Goal: Information Seeking & Learning: Understand process/instructions

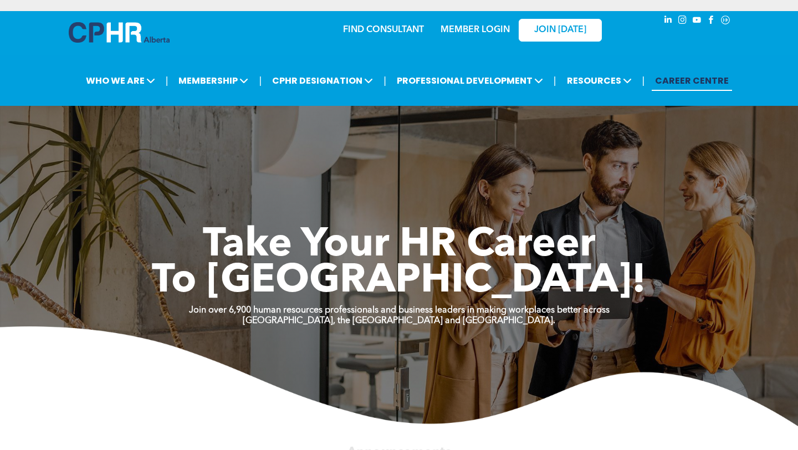
click at [484, 33] on link "MEMBER LOGIN" at bounding box center [474, 29] width 69 height 9
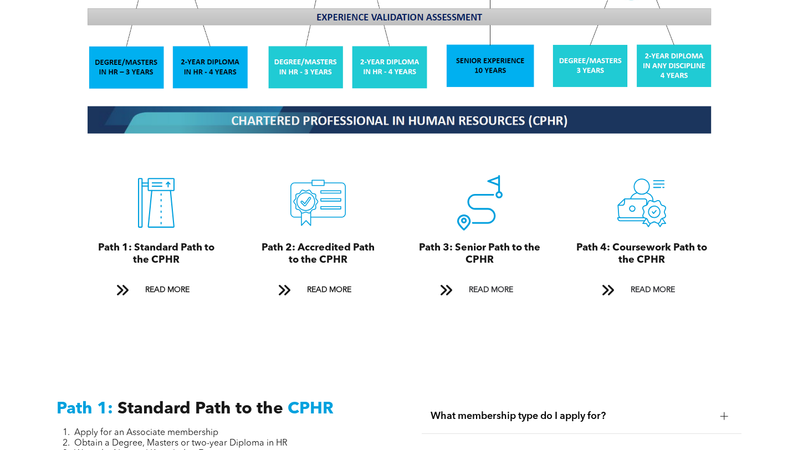
scroll to position [1137, 0]
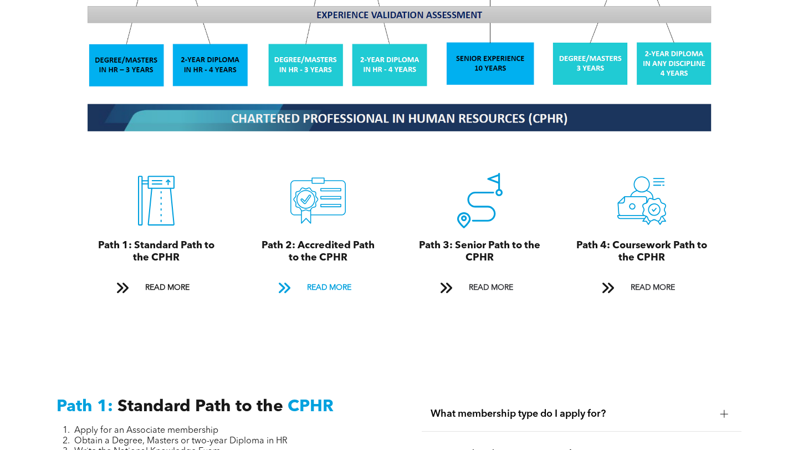
click at [320, 278] on span "READ MORE" at bounding box center [329, 288] width 52 height 20
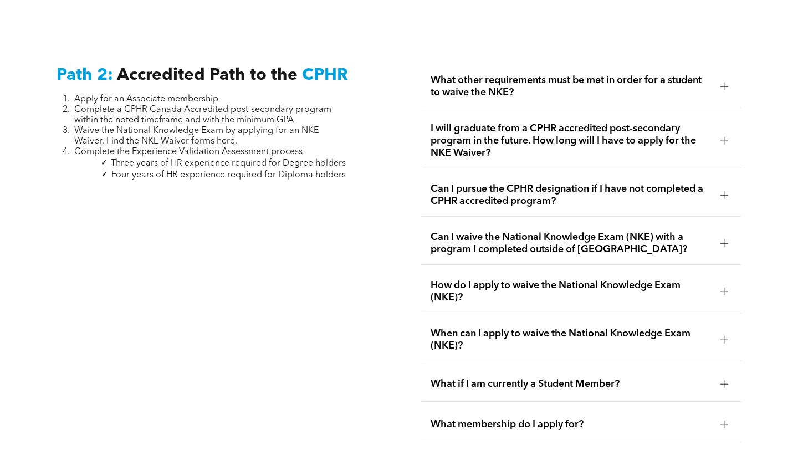
scroll to position [1738, 0]
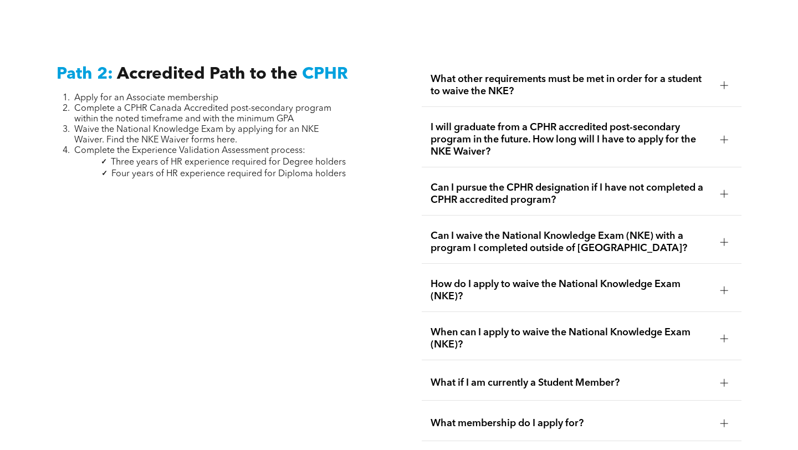
click at [718, 131] on div at bounding box center [724, 139] width 17 height 17
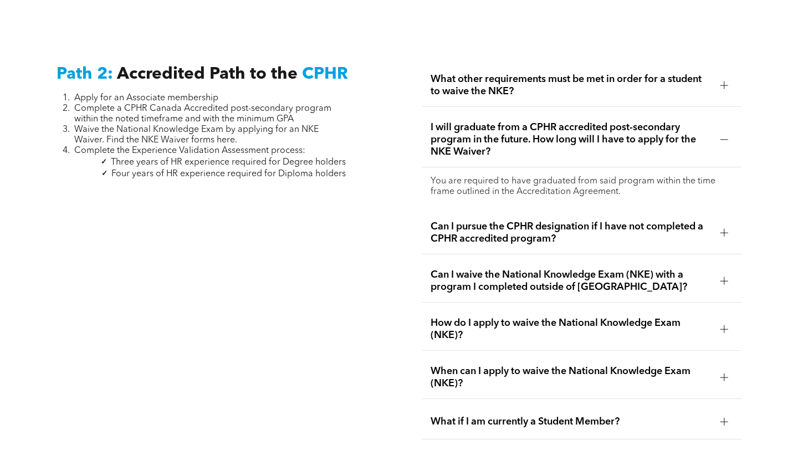
click at [719, 132] on div at bounding box center [724, 139] width 17 height 17
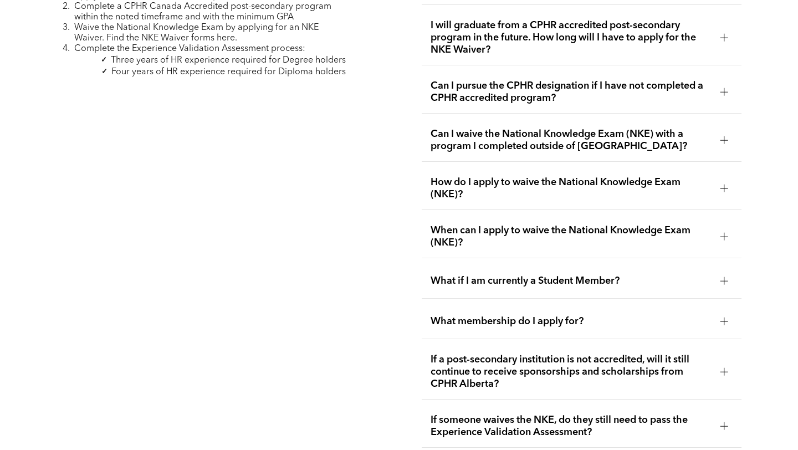
scroll to position [1843, 0]
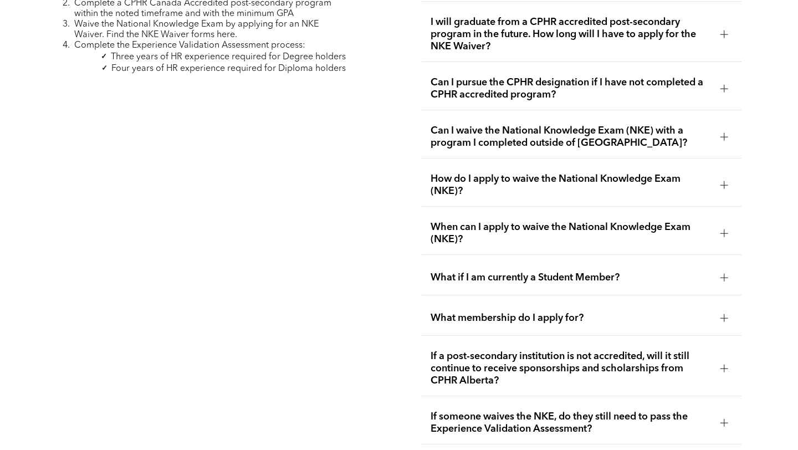
click at [722, 181] on div at bounding box center [724, 185] width 8 height 8
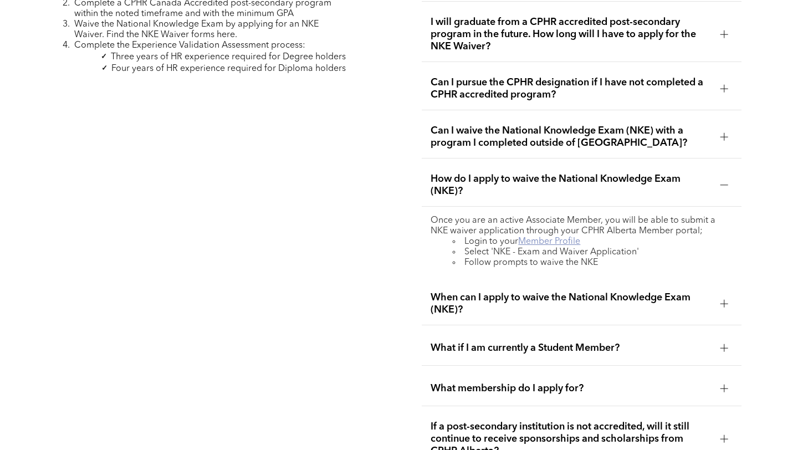
click at [554, 237] on link "Member Profile" at bounding box center [549, 241] width 62 height 9
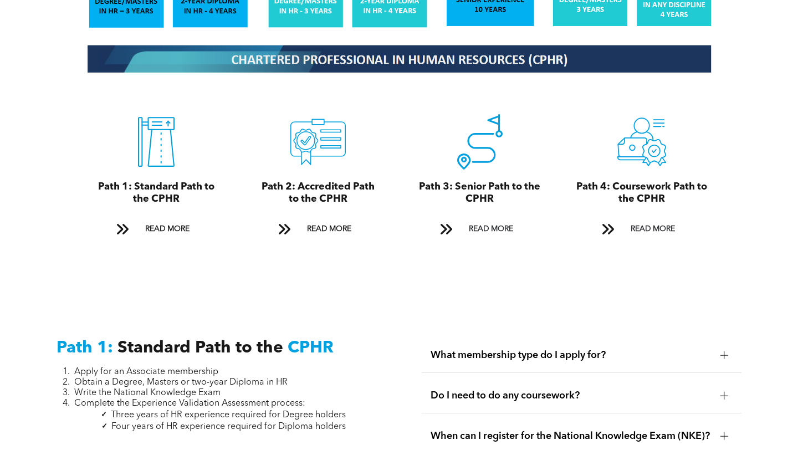
scroll to position [1194, 0]
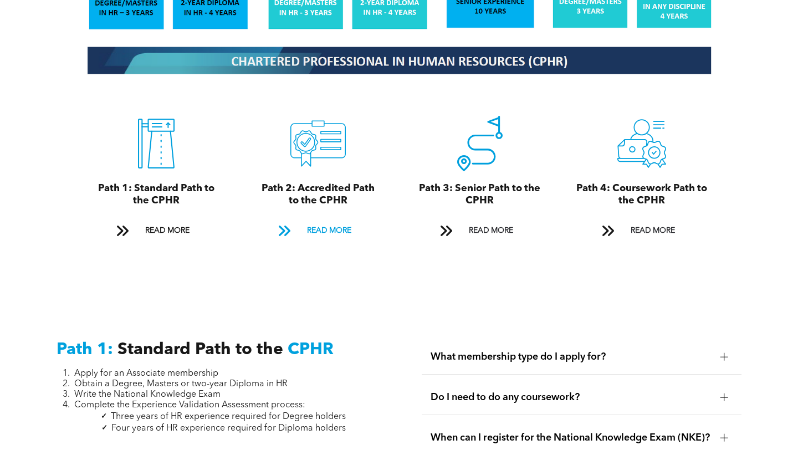
click at [307, 220] on span "READ MORE" at bounding box center [329, 230] width 52 height 20
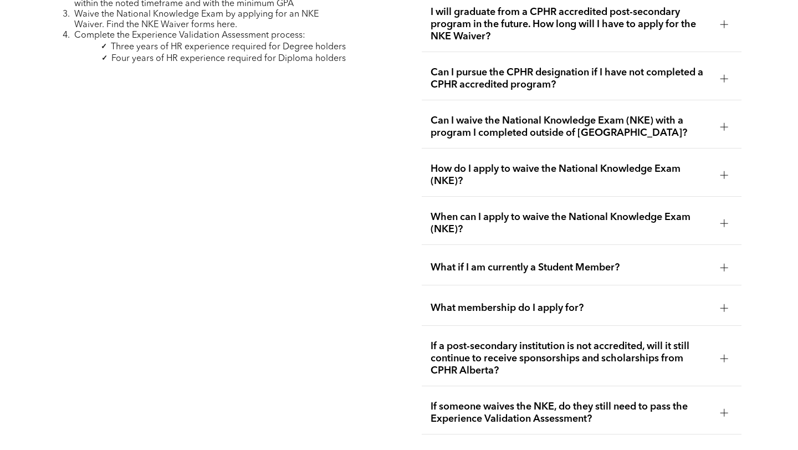
scroll to position [1853, 0]
click at [725, 172] on div at bounding box center [724, 176] width 8 height 8
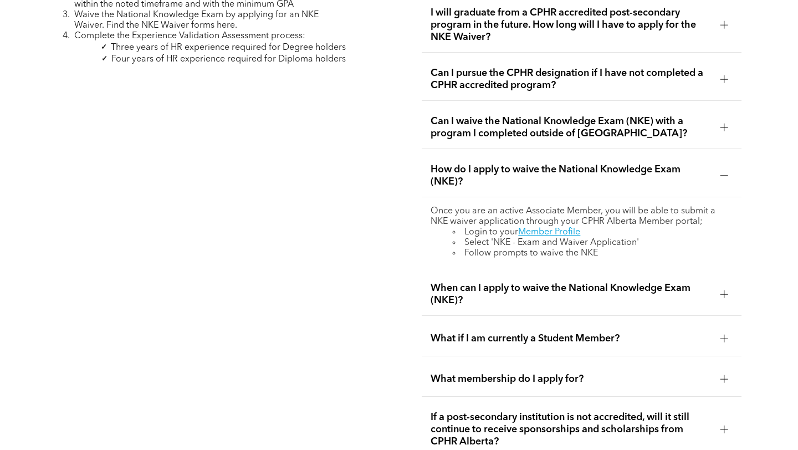
click at [721, 290] on div at bounding box center [724, 294] width 8 height 8
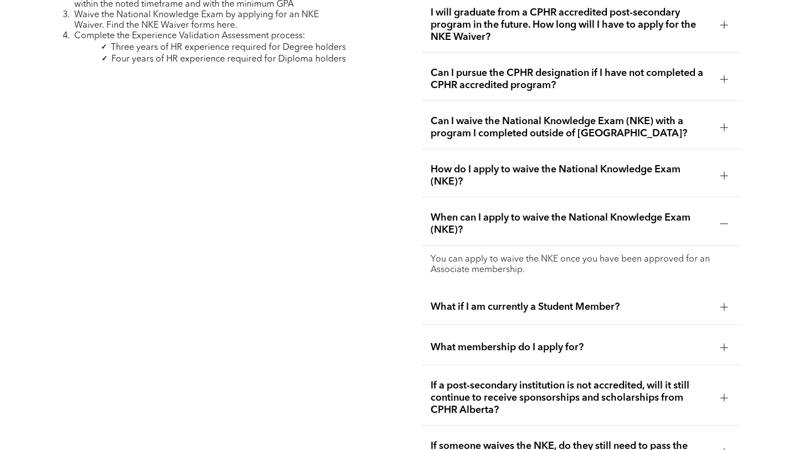
click at [716, 299] on div at bounding box center [724, 307] width 17 height 17
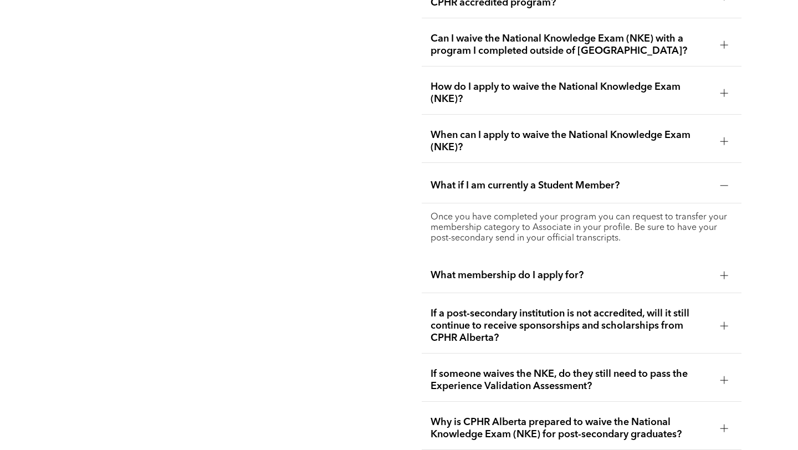
scroll to position [1936, 0]
click at [598, 269] on span "What membership do I apply for?" at bounding box center [570, 275] width 280 height 12
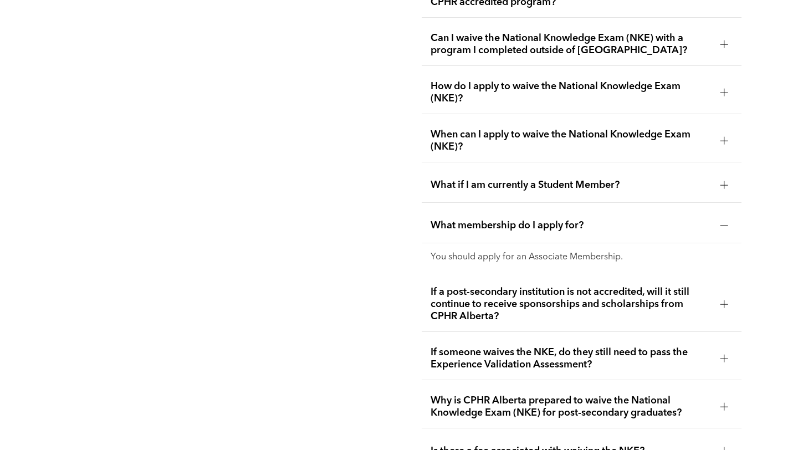
click at [595, 219] on span "What membership do I apply for?" at bounding box center [570, 225] width 280 height 12
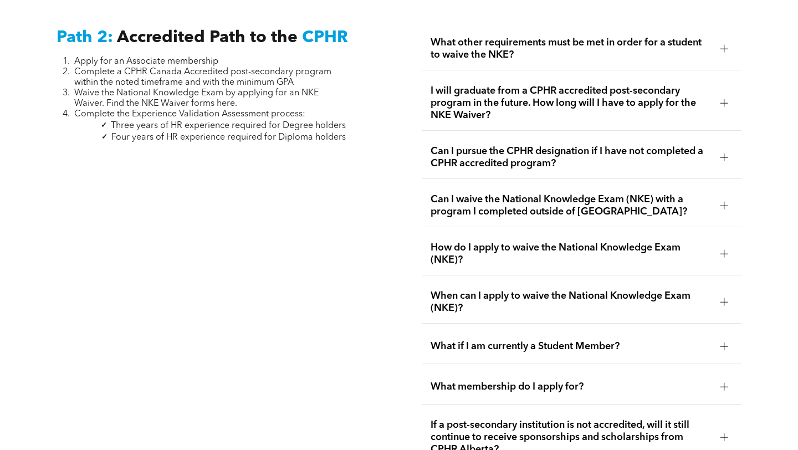
scroll to position [1770, 0]
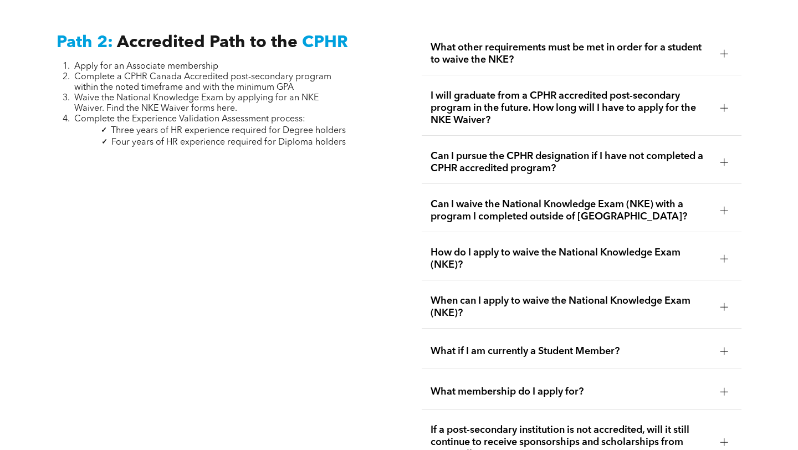
click at [578, 295] on span "When can I apply to waive the National Knowledge Exam (NKE)?" at bounding box center [570, 307] width 280 height 24
